Goal: Task Accomplishment & Management: Complete application form

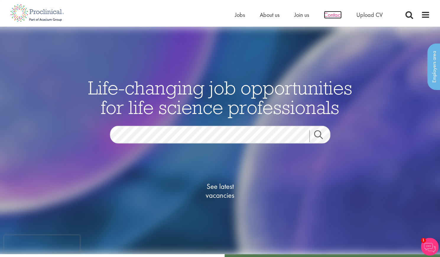
click at [337, 14] on span "Contact" at bounding box center [333, 15] width 18 height 8
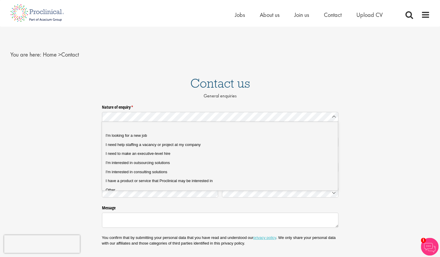
click at [71, 129] on div "Nature of enquiry * (required) Name * (required) Email * (required) Phone * (re…" at bounding box center [220, 184] width 440 height 165
click at [127, 133] on span "I'm looking for a new job" at bounding box center [126, 135] width 41 height 4
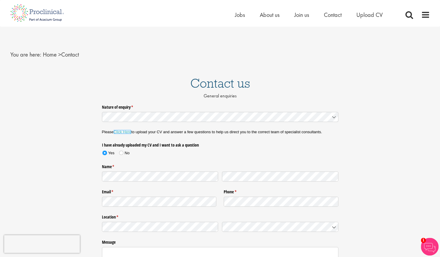
click at [126, 131] on link "Click Here" at bounding box center [123, 131] width 18 height 4
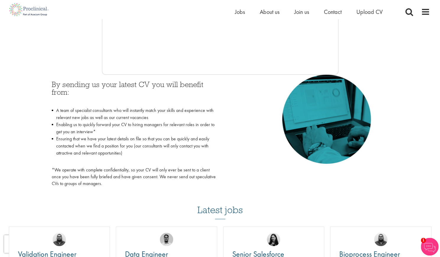
scroll to position [237, 0]
